Goal: Task Accomplishment & Management: Use online tool/utility

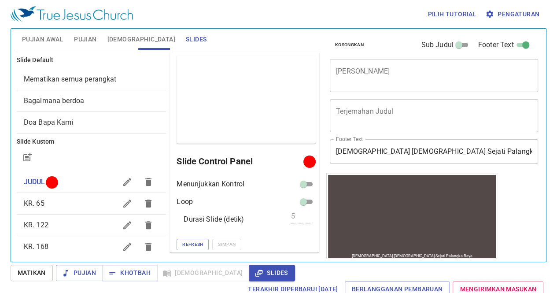
click at [49, 198] on span "KR. 65" at bounding box center [70, 203] width 93 height 11
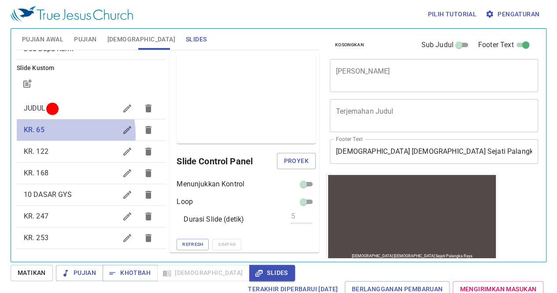
click at [49, 134] on span "KR. 65" at bounding box center [70, 130] width 93 height 11
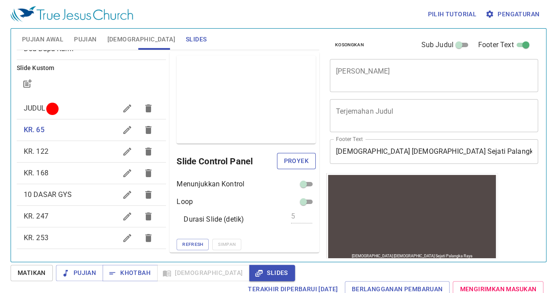
click at [297, 161] on span "Proyek" at bounding box center [296, 161] width 25 height 11
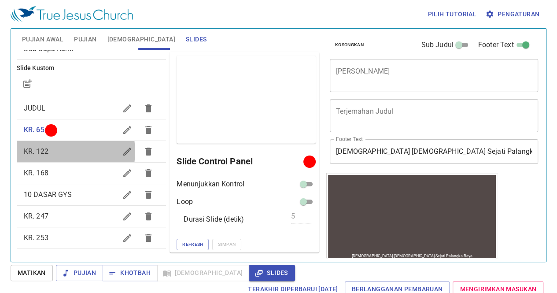
click at [60, 151] on span "KR. 122" at bounding box center [70, 151] width 93 height 11
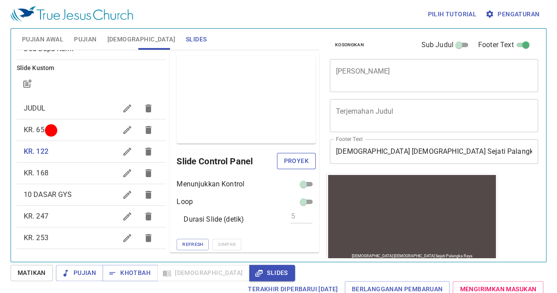
click at [284, 162] on span "Proyek" at bounding box center [296, 161] width 25 height 11
click at [49, 171] on span "KR. 168" at bounding box center [70, 173] width 93 height 11
click at [296, 161] on span "Proyek" at bounding box center [296, 161] width 25 height 11
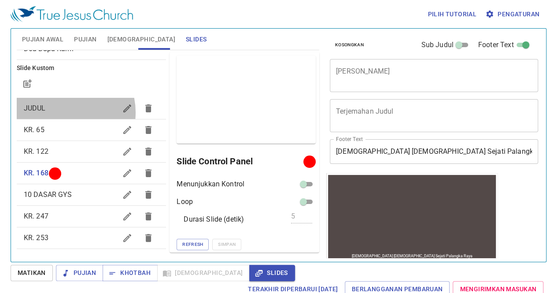
click at [65, 112] on span "JUDUL" at bounding box center [70, 108] width 93 height 11
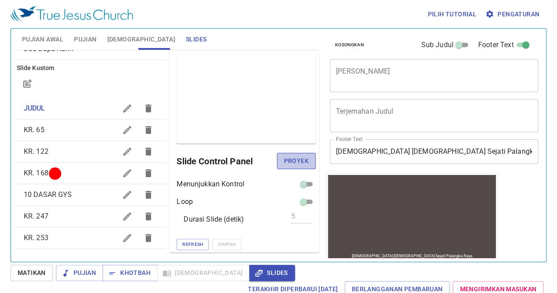
click at [285, 163] on span "Proyek" at bounding box center [296, 161] width 25 height 11
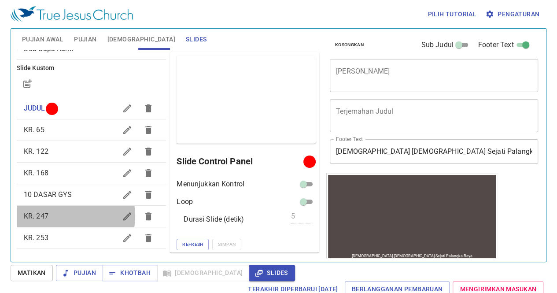
click at [67, 215] on span "KR. 247" at bounding box center [70, 216] width 93 height 11
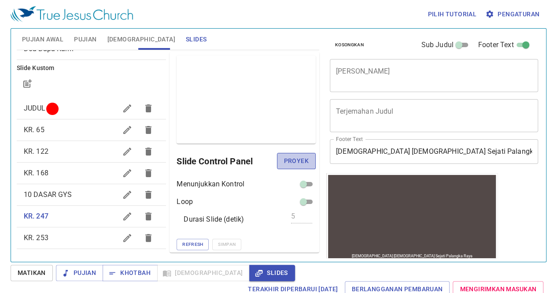
click at [288, 160] on span "Proyek" at bounding box center [296, 161] width 25 height 11
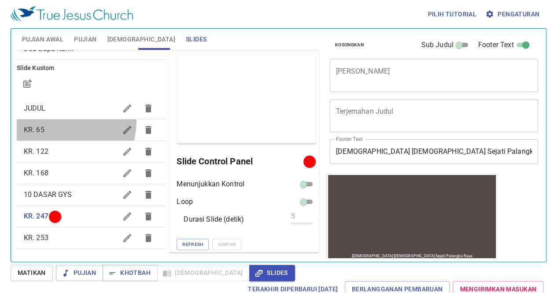
click at [40, 119] on div "KR. 65" at bounding box center [92, 129] width 150 height 21
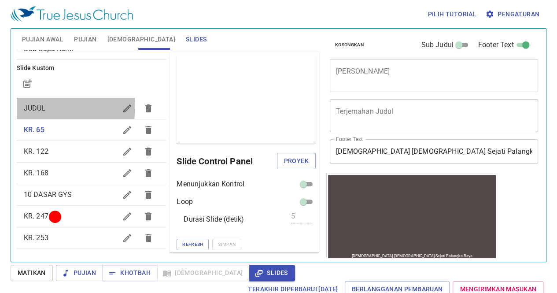
click at [39, 106] on span "JUDUL" at bounding box center [35, 108] width 22 height 8
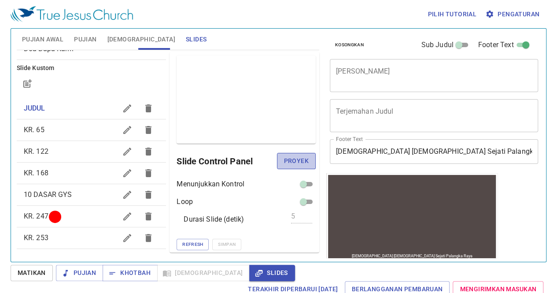
click at [288, 164] on span "Proyek" at bounding box center [296, 161] width 25 height 11
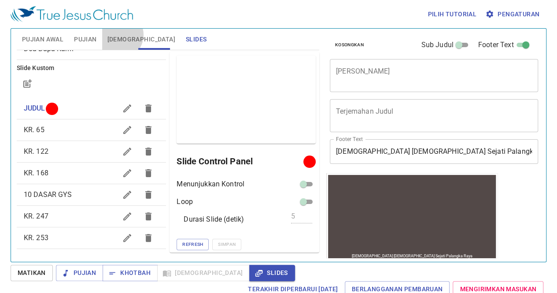
click at [118, 35] on span "[DEMOGRAPHIC_DATA]" at bounding box center [142, 39] width 68 height 11
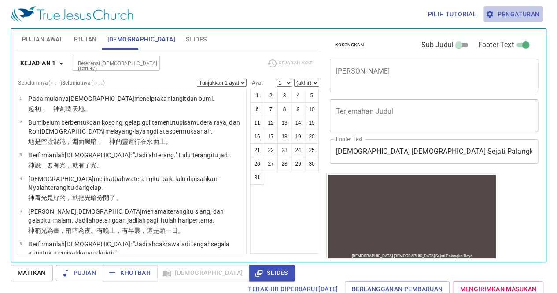
click at [518, 13] on span "Pengaturan" at bounding box center [513, 14] width 52 height 11
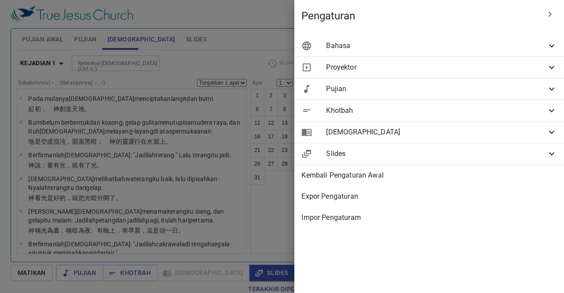
click at [483, 47] on span "Bahasa" at bounding box center [436, 46] width 220 height 11
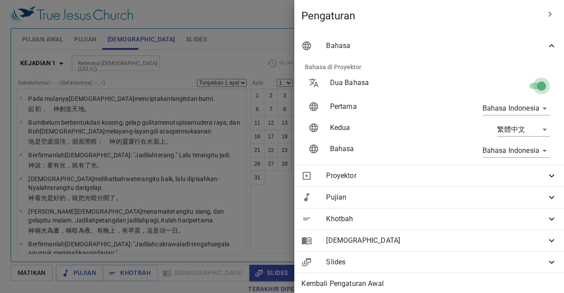
click at [527, 86] on input "checkbox" at bounding box center [541, 87] width 50 height 17
checkbox input "false"
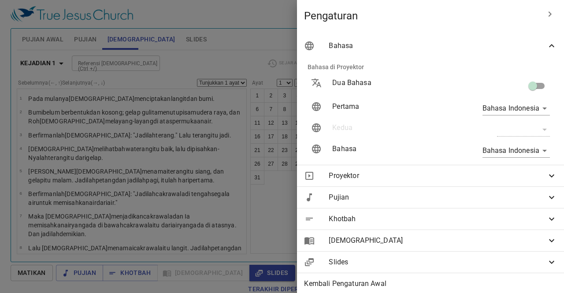
click at [235, 97] on div at bounding box center [282, 146] width 564 height 293
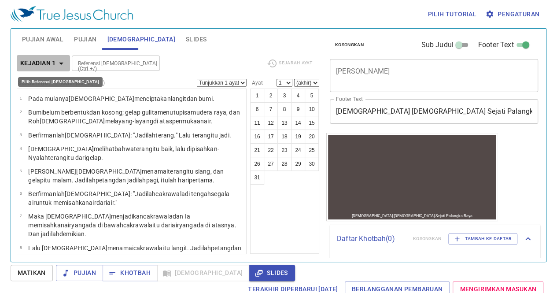
click at [59, 66] on icon "button" at bounding box center [61, 63] width 11 height 11
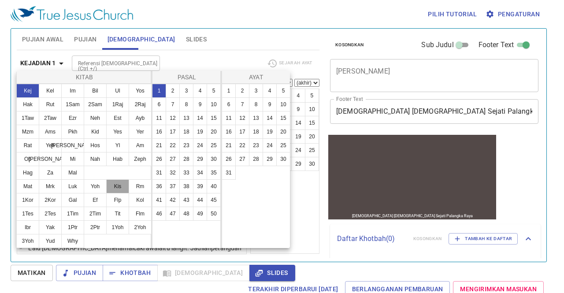
click at [120, 189] on button "Kis" at bounding box center [117, 186] width 23 height 14
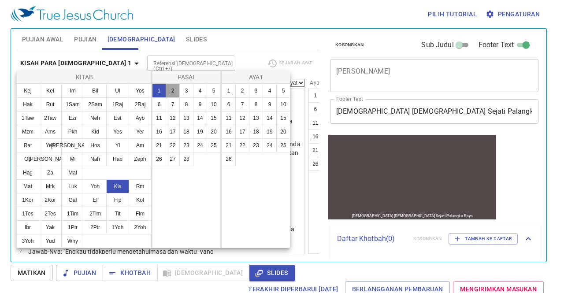
click at [172, 88] on button "2" at bounding box center [173, 91] width 14 height 14
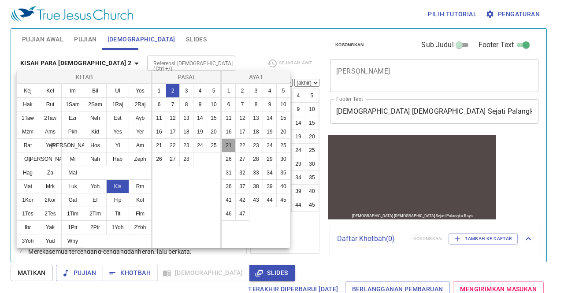
click at [229, 146] on button "21" at bounding box center [229, 145] width 14 height 14
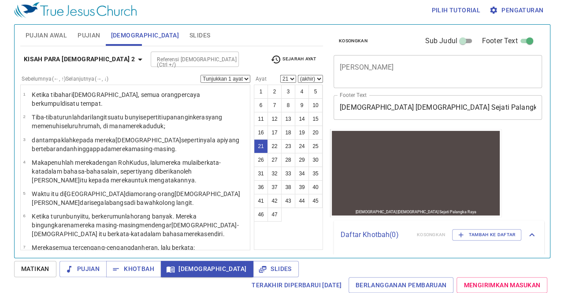
scroll to position [432, 0]
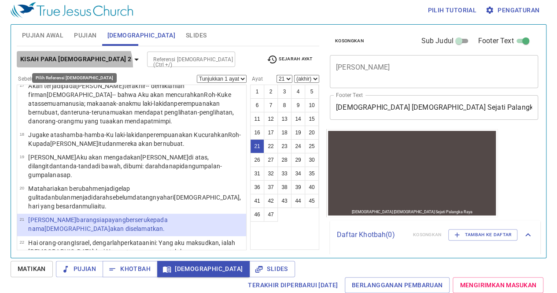
click at [73, 67] on button "Kisah Para Rasul 2" at bounding box center [81, 59] width 129 height 16
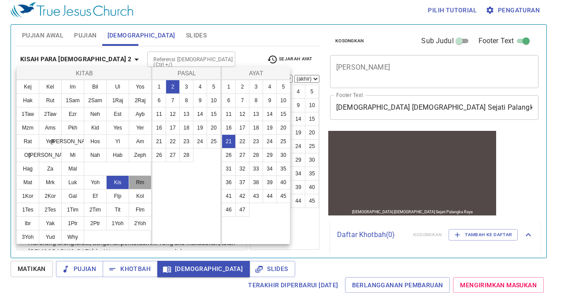
click at [141, 184] on button "Rm" at bounding box center [140, 182] width 23 height 14
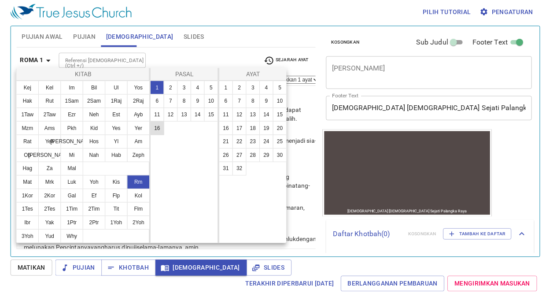
scroll to position [0, 0]
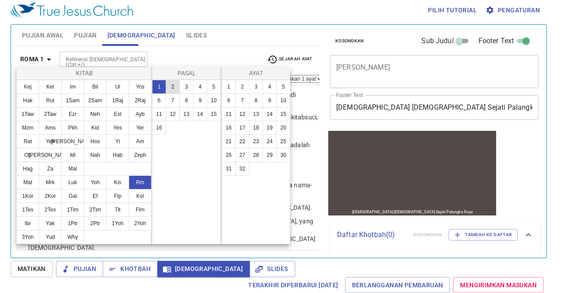
click at [172, 82] on button "2" at bounding box center [173, 87] width 14 height 14
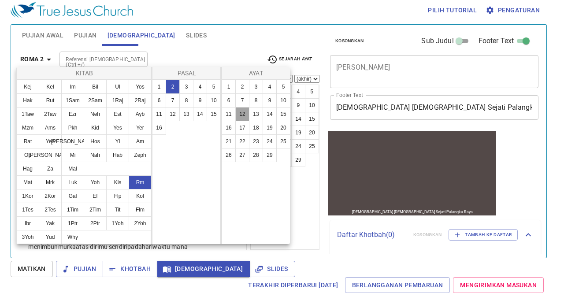
click at [245, 115] on button "12" at bounding box center [242, 114] width 14 height 14
select select "12"
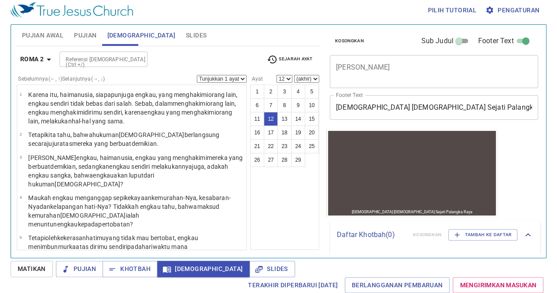
scroll to position [220, 0]
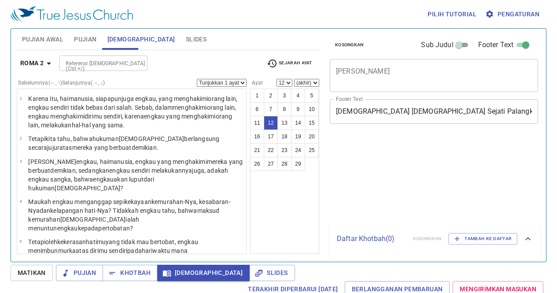
select select "12"
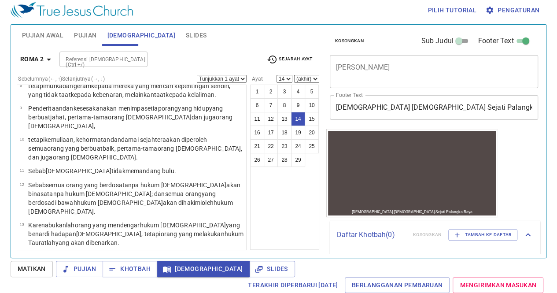
scroll to position [287, 0]
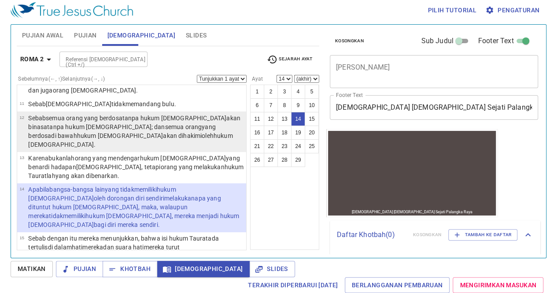
click at [135, 123] on wg3745 "yang berdosa di bawah hukum Taurat akan dihakimi oleh hukum Taurat ." at bounding box center [130, 135] width 204 height 25
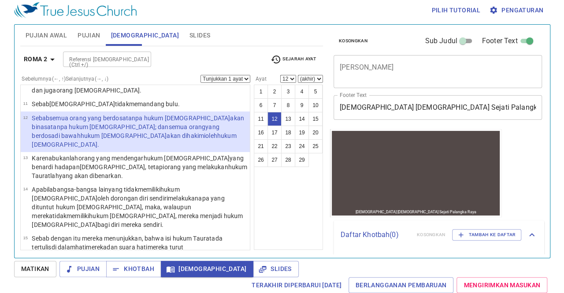
scroll to position [220, 0]
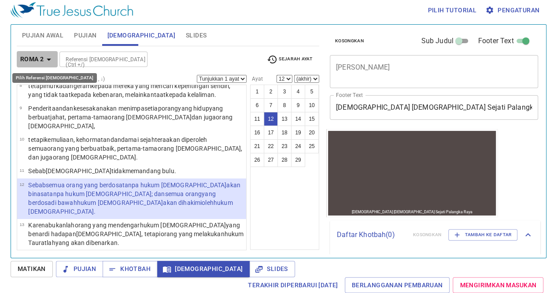
click at [50, 59] on icon "button" at bounding box center [49, 60] width 4 height 2
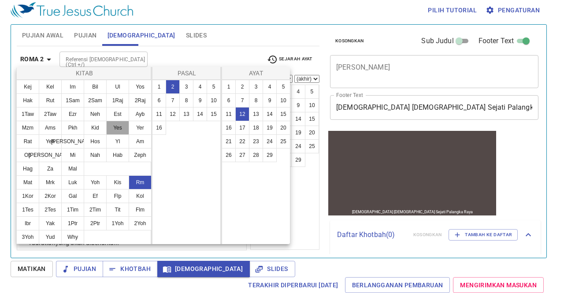
click at [121, 126] on button "Yes" at bounding box center [117, 128] width 23 height 14
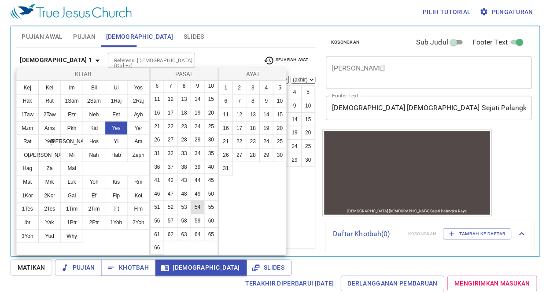
scroll to position [56, 0]
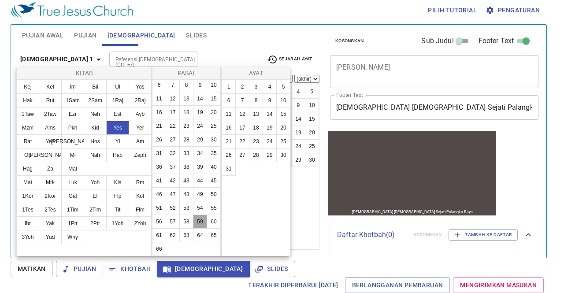
click at [193, 222] on button "59" at bounding box center [200, 222] width 14 height 14
click at [243, 88] on button "2" at bounding box center [242, 87] width 14 height 14
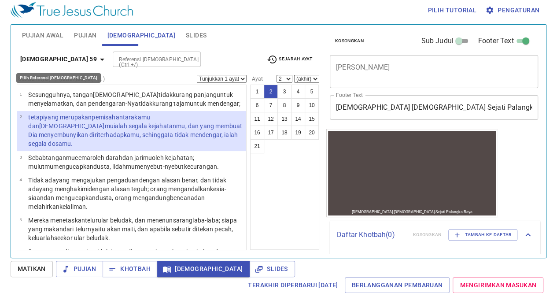
click at [97, 58] on icon "button" at bounding box center [102, 59] width 11 height 11
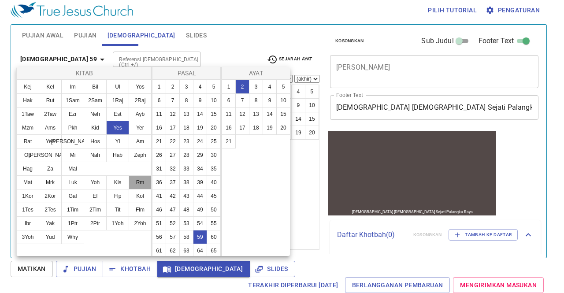
click at [138, 182] on button "Rm" at bounding box center [140, 182] width 23 height 14
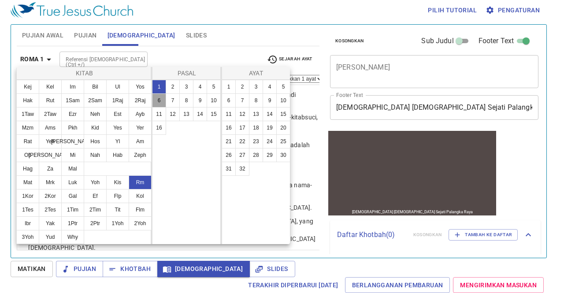
click at [158, 101] on button "6" at bounding box center [159, 100] width 14 height 14
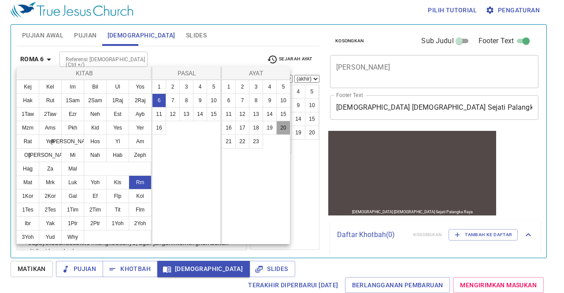
click at [289, 126] on button "20" at bounding box center [283, 128] width 14 height 14
select select "20"
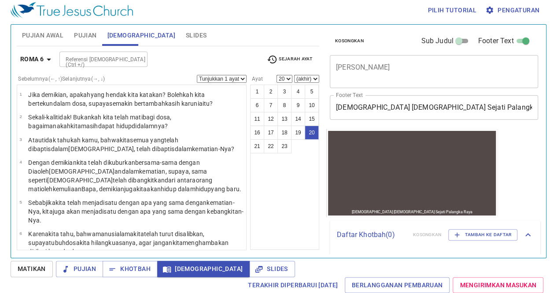
scroll to position [471, 0]
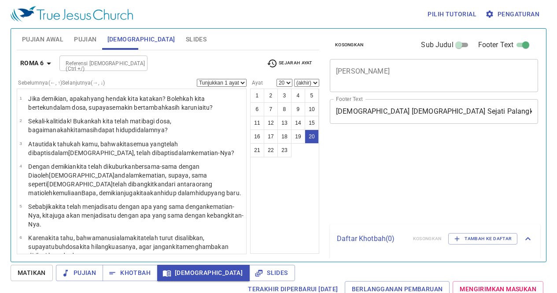
select select "20"
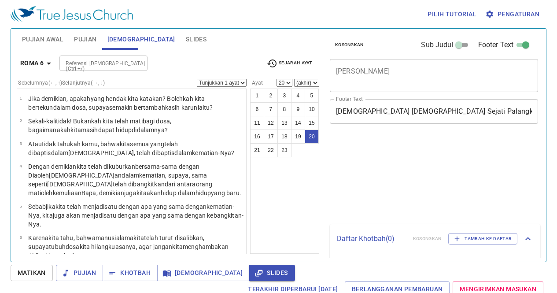
select select "20"
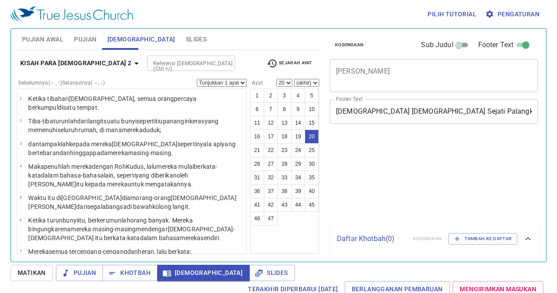
select select "20"
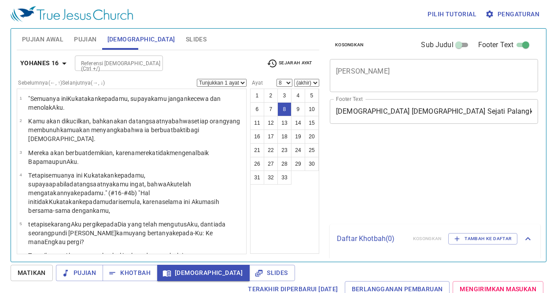
select select "8"
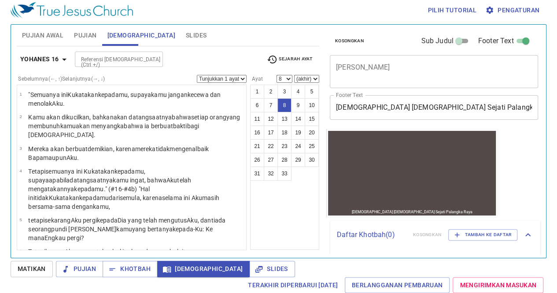
scroll to position [134, 0]
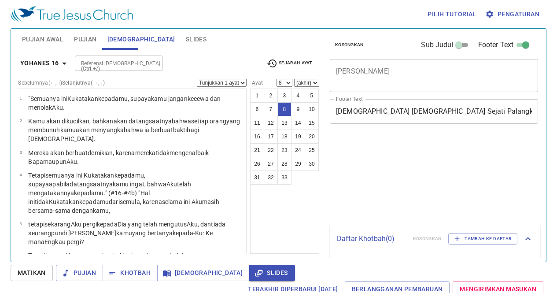
select select "8"
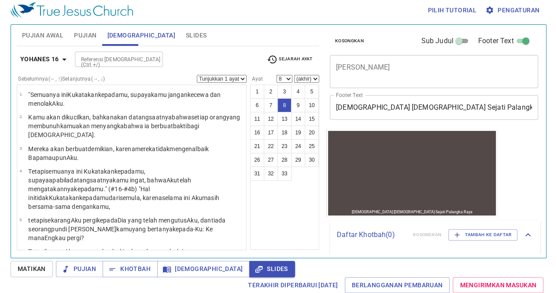
scroll to position [134, 0]
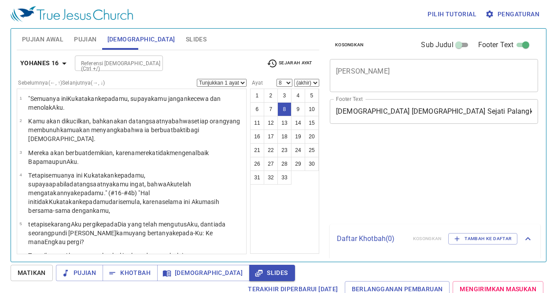
select select "8"
